Goal: Communication & Community: Answer question/provide support

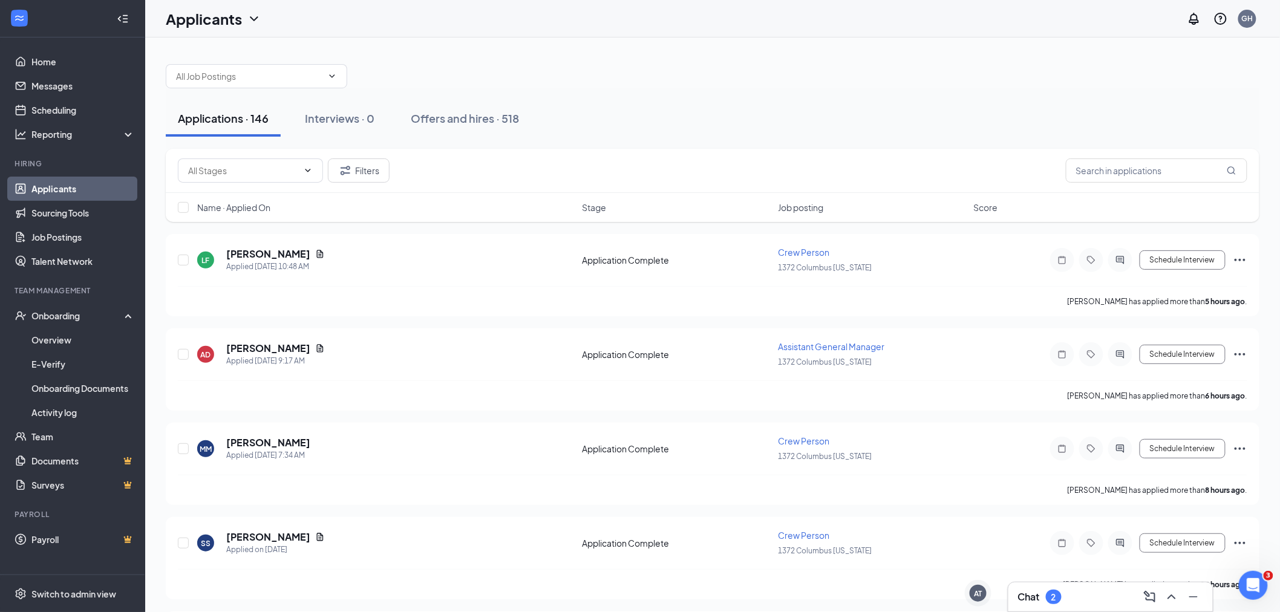
click at [1035, 593] on h3 "Chat" at bounding box center [1029, 596] width 22 height 13
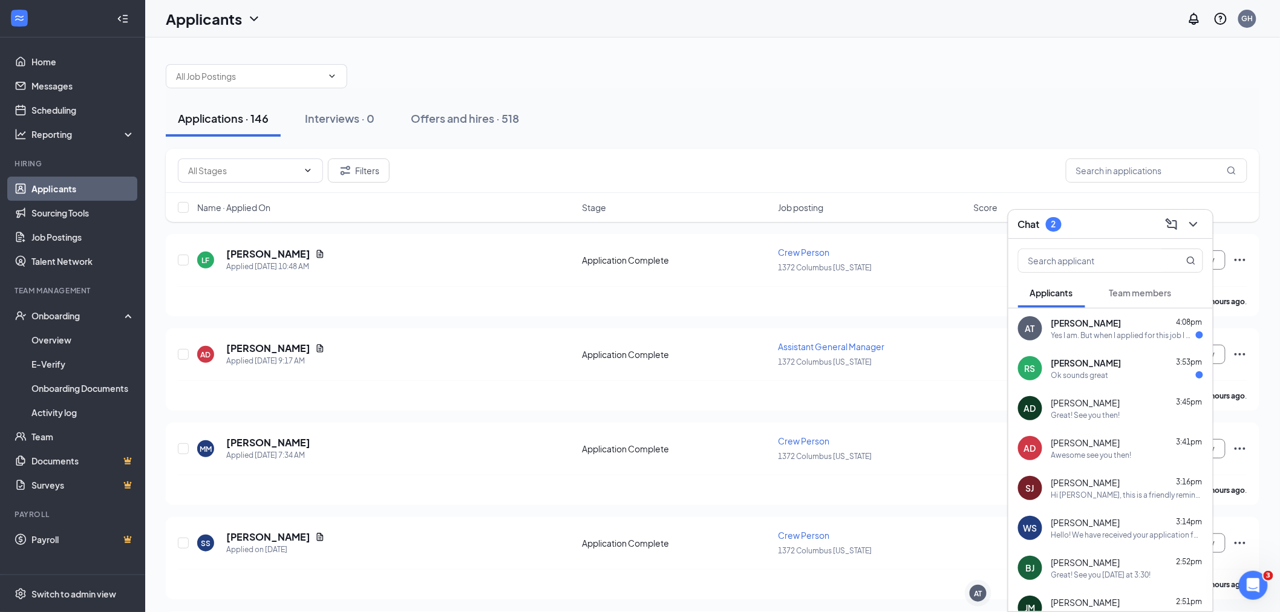
click at [1126, 339] on div "Yes I am. But when I applied for this job I wasn't yet enrolled in school, but …" at bounding box center [1123, 335] width 145 height 10
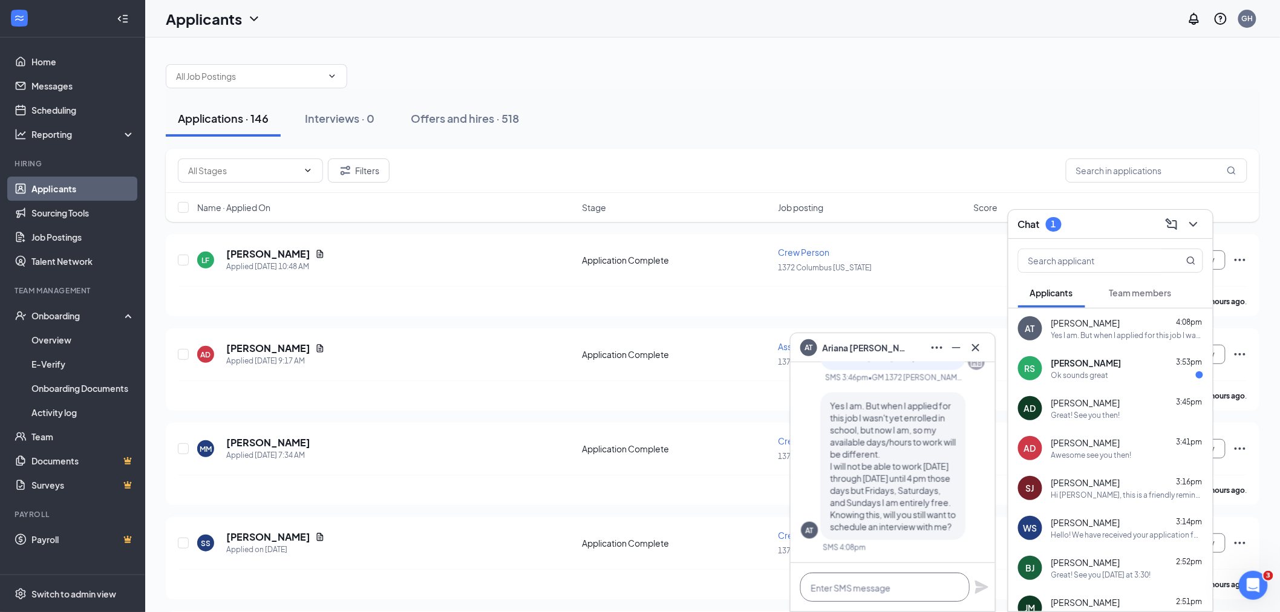
click at [873, 591] on textarea at bounding box center [884, 587] width 169 height 29
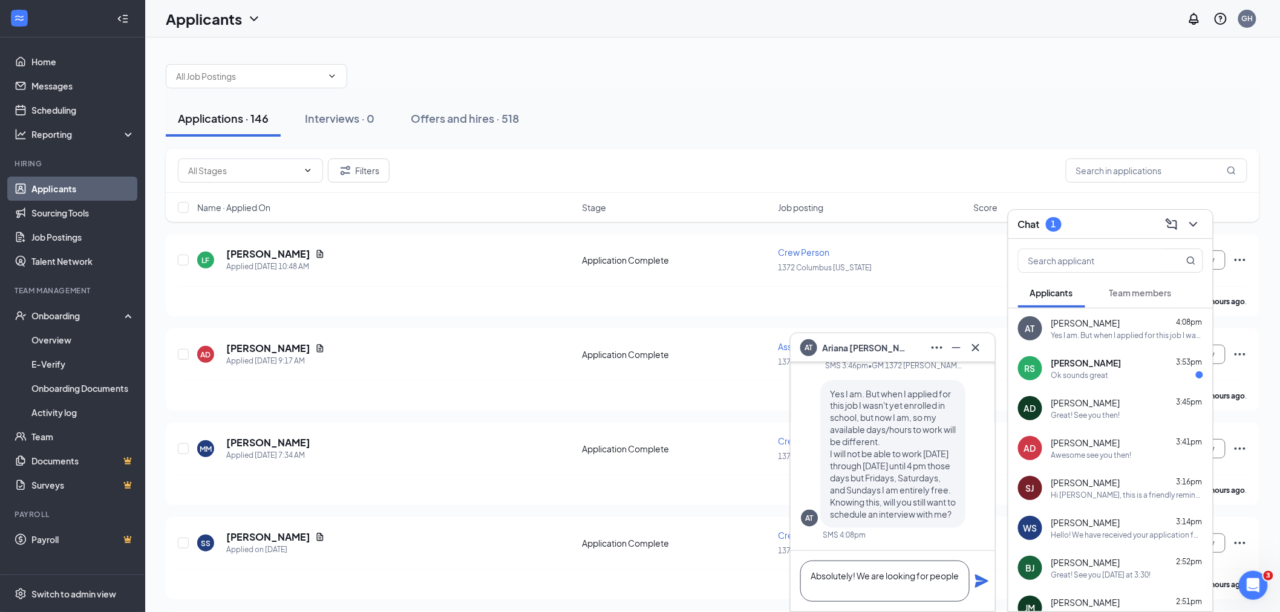
scroll to position [1, 0]
click at [827, 590] on textarea "Absolutely! We are looking for people with weekend and night avaliablity!" at bounding box center [884, 575] width 169 height 53
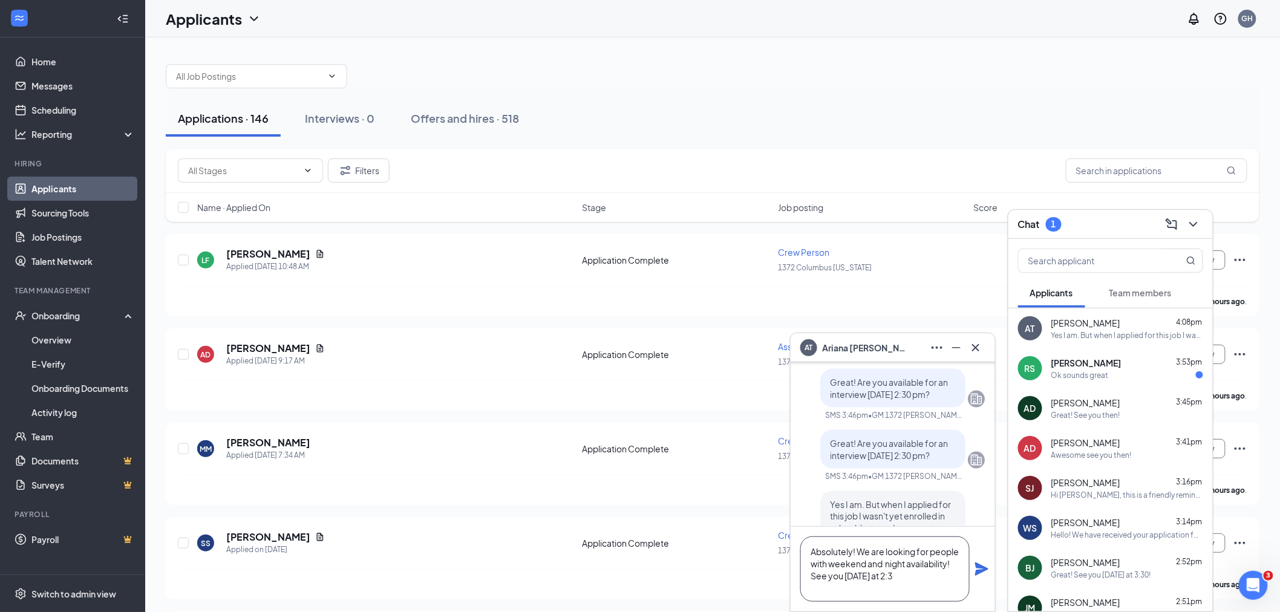
scroll to position [-146, 0]
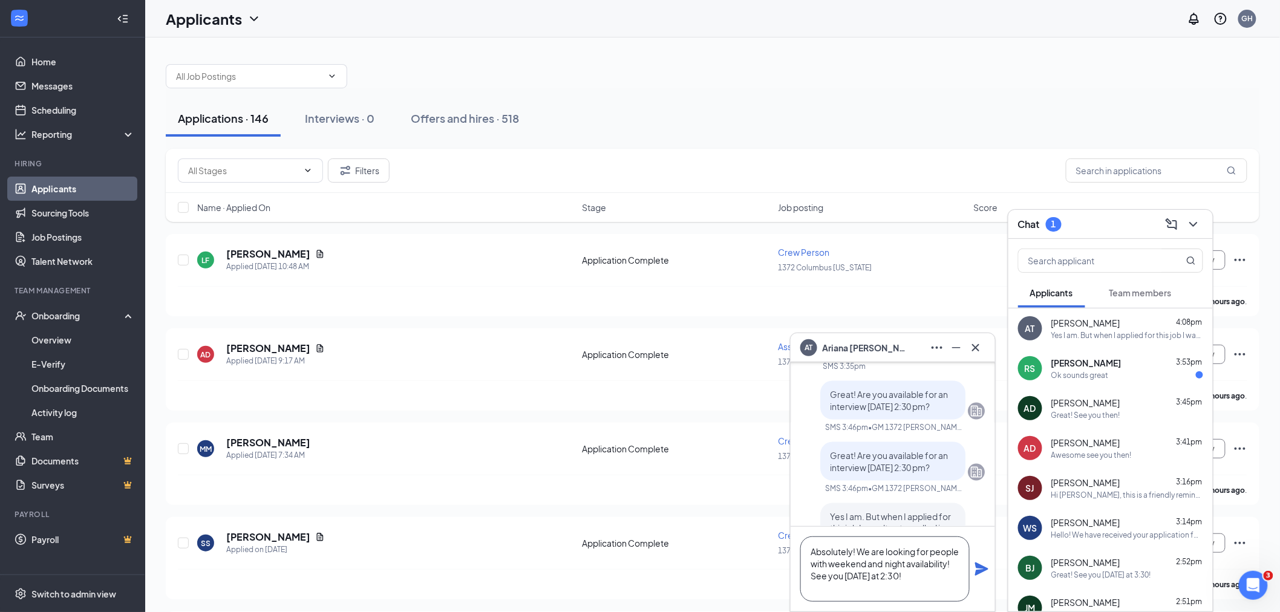
drag, startPoint x: 913, startPoint y: 577, endPoint x: 919, endPoint y: 578, distance: 6.2
click at [919, 578] on textarea "Absolutely! We are looking for people with weekend and night availability! See …" at bounding box center [884, 568] width 169 height 65
click at [917, 576] on textarea "Absolutely! We are looking for people with weekend and night availability! See …" at bounding box center [884, 568] width 169 height 65
drag, startPoint x: 917, startPoint y: 575, endPoint x: 904, endPoint y: 572, distance: 13.5
click at [904, 572] on textarea "Absolutely! We are looking for people with weekend and night availability! See …" at bounding box center [884, 568] width 169 height 65
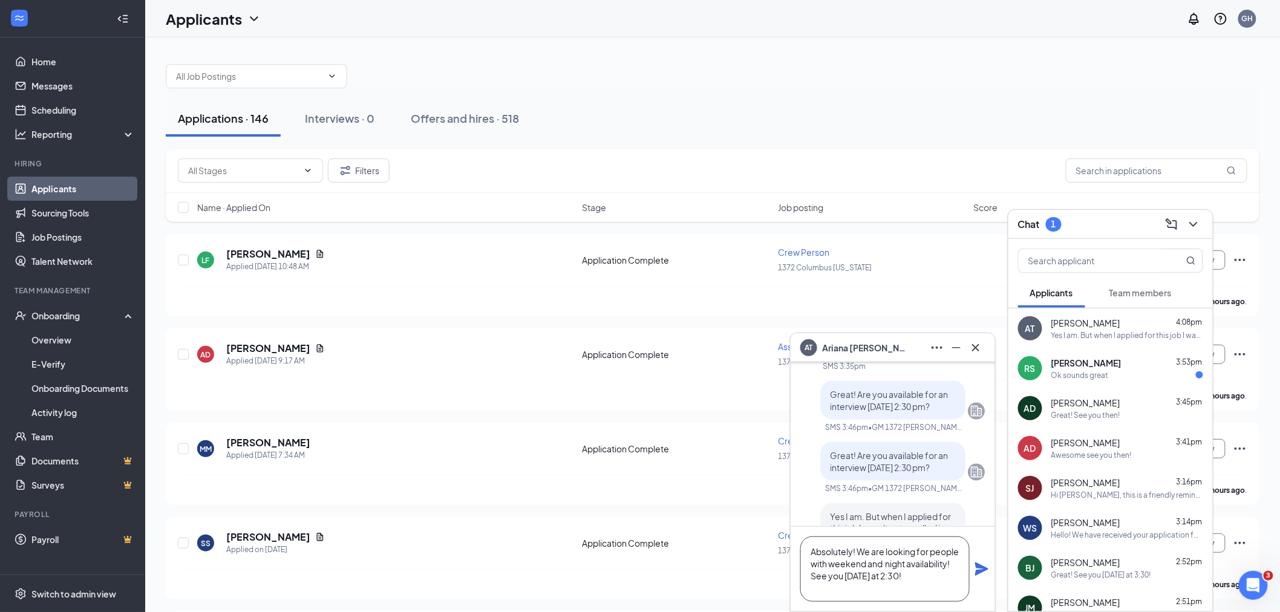
drag, startPoint x: 891, startPoint y: 584, endPoint x: 872, endPoint y: 576, distance: 20.9
click at [867, 576] on textarea "Absolutely! We are looking for people with weekend and night availability! See …" at bounding box center [884, 568] width 169 height 65
type textarea "Absolutely! We are looking for people with weekend and night availability! See …"
click at [982, 570] on icon "Plane" at bounding box center [981, 568] width 13 height 13
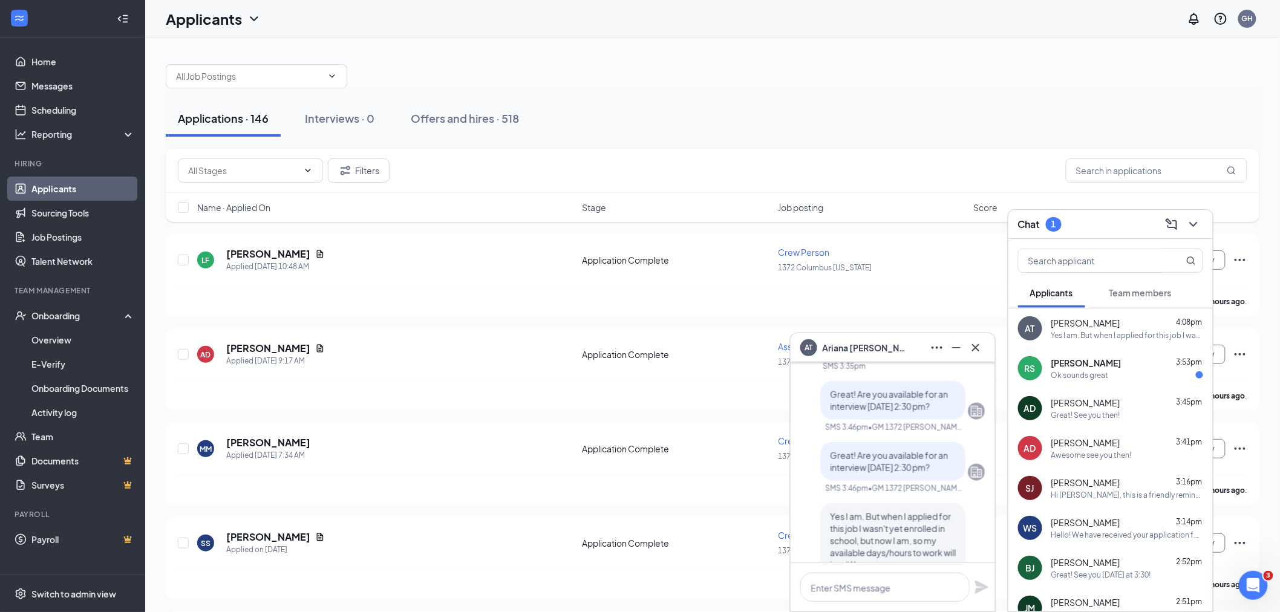
click at [1116, 371] on div "Ok sounds great" at bounding box center [1127, 375] width 152 height 10
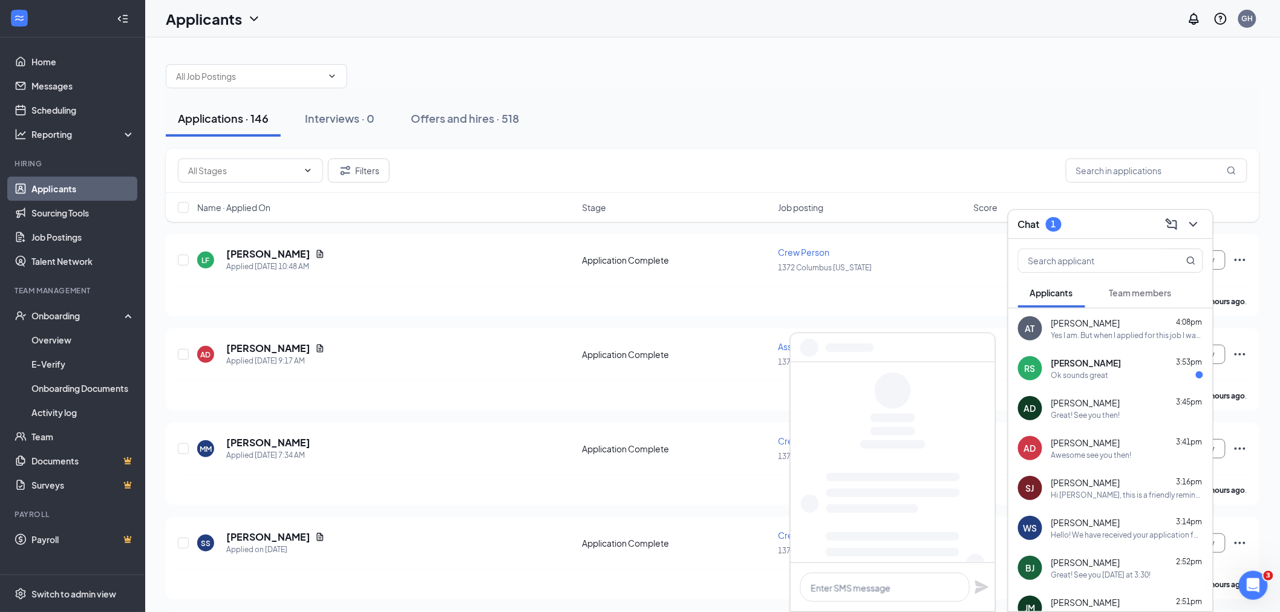
scroll to position [0, 0]
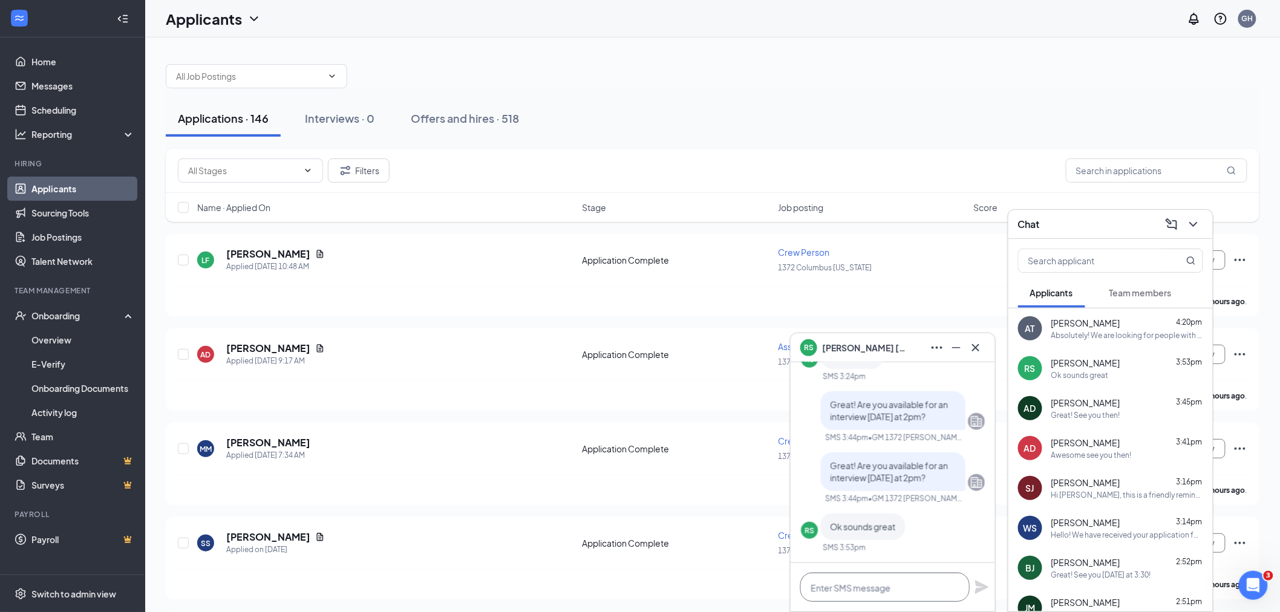
click at [939, 582] on textarea at bounding box center [884, 587] width 169 height 29
type textarea "Great! See you then!"
click at [977, 590] on icon "Plane" at bounding box center [981, 587] width 13 height 13
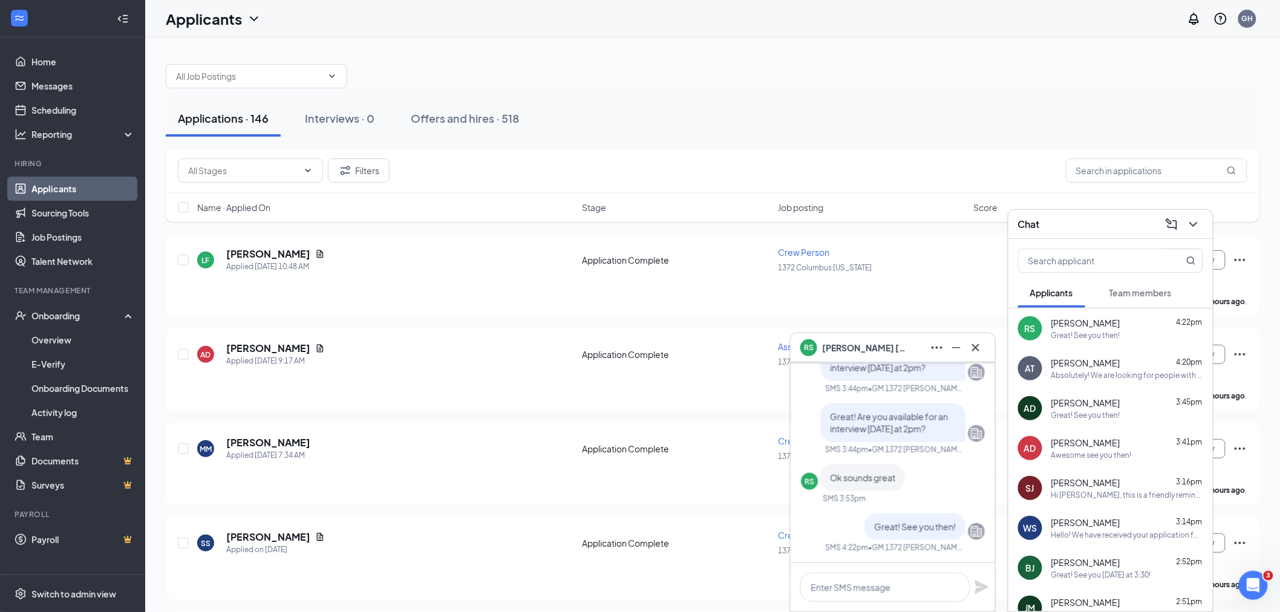
drag, startPoint x: 1122, startPoint y: 357, endPoint x: 1156, endPoint y: 340, distance: 37.9
click at [1122, 357] on div "[PERSON_NAME] 4:20pm" at bounding box center [1127, 363] width 152 height 12
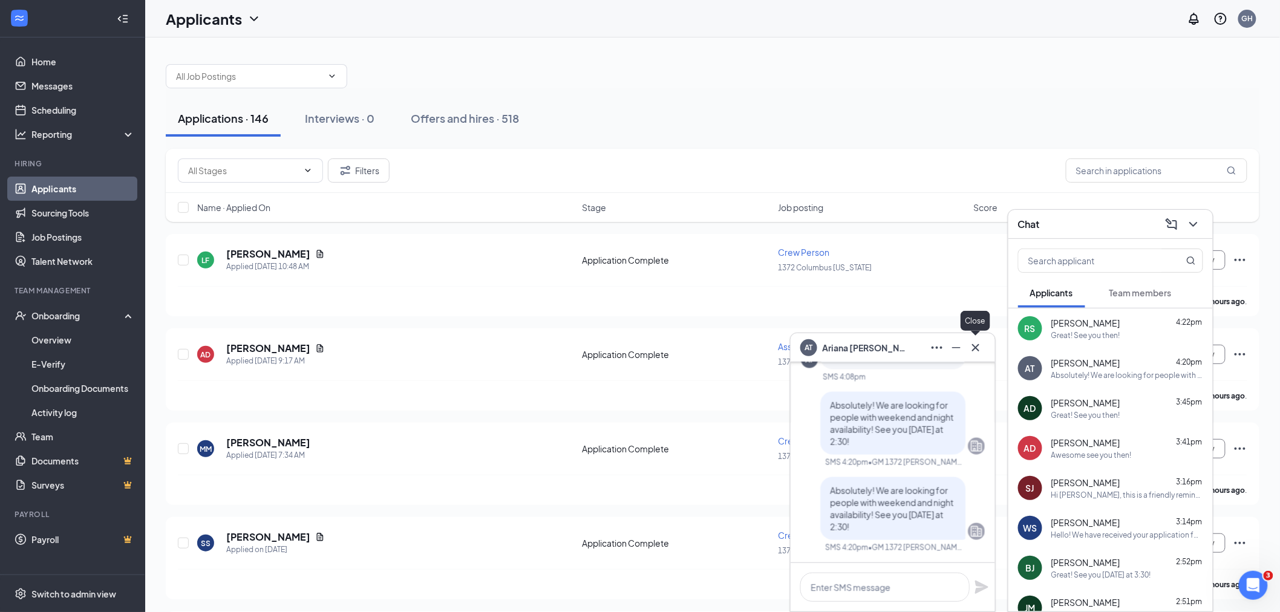
click at [978, 341] on icon "Cross" at bounding box center [975, 347] width 15 height 15
